Goal: Book appointment/travel/reservation

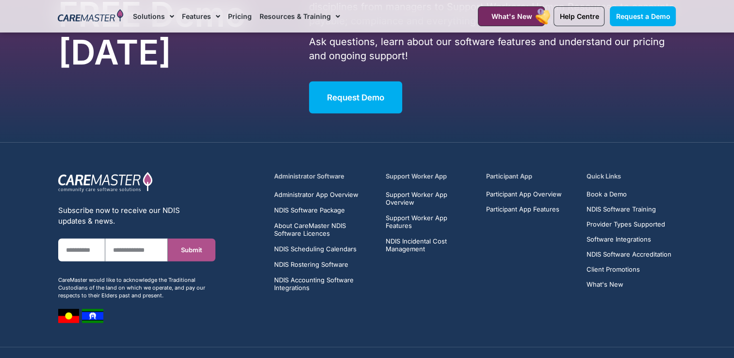
scroll to position [6261, 0]
